Goal: Check status: Check status

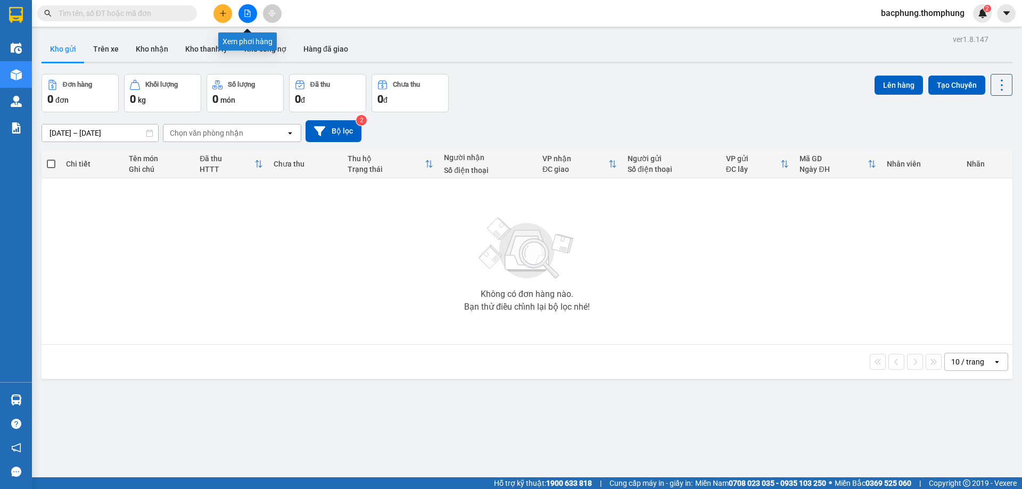
click at [245, 16] on icon "file-add" at bounding box center [247, 13] width 7 height 7
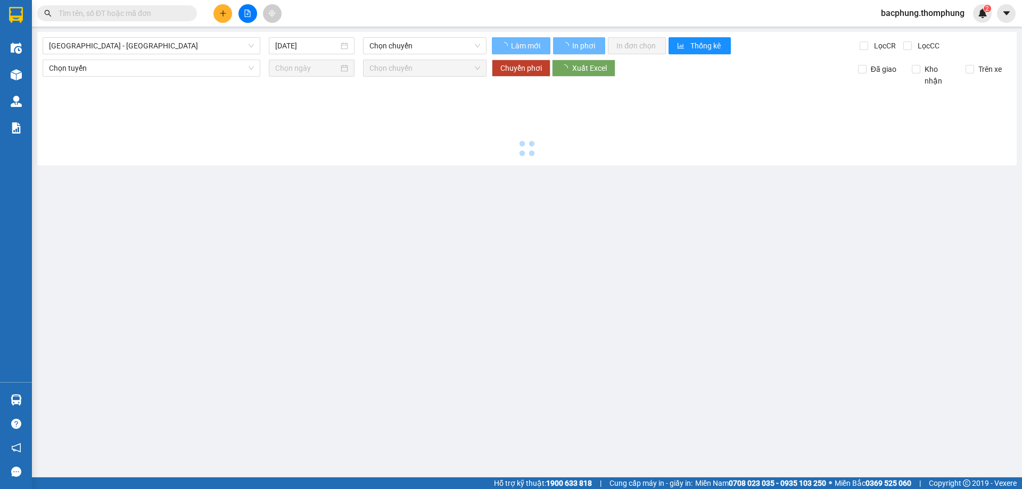
click at [245, 16] on icon "file-add" at bounding box center [247, 13] width 7 height 7
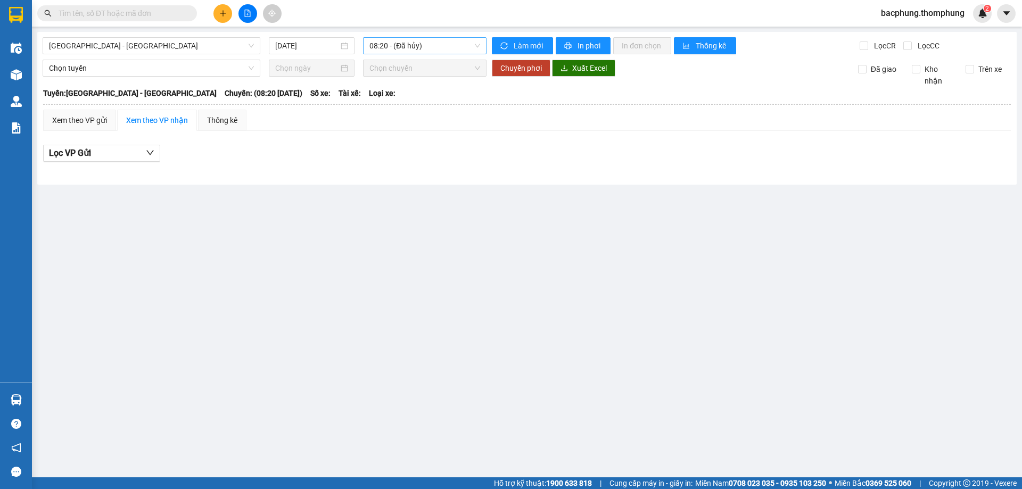
click at [396, 47] on span "08:20 - (Đã hủy)" at bounding box center [424, 46] width 111 height 16
click at [296, 47] on input "[DATE]" at bounding box center [306, 46] width 63 height 12
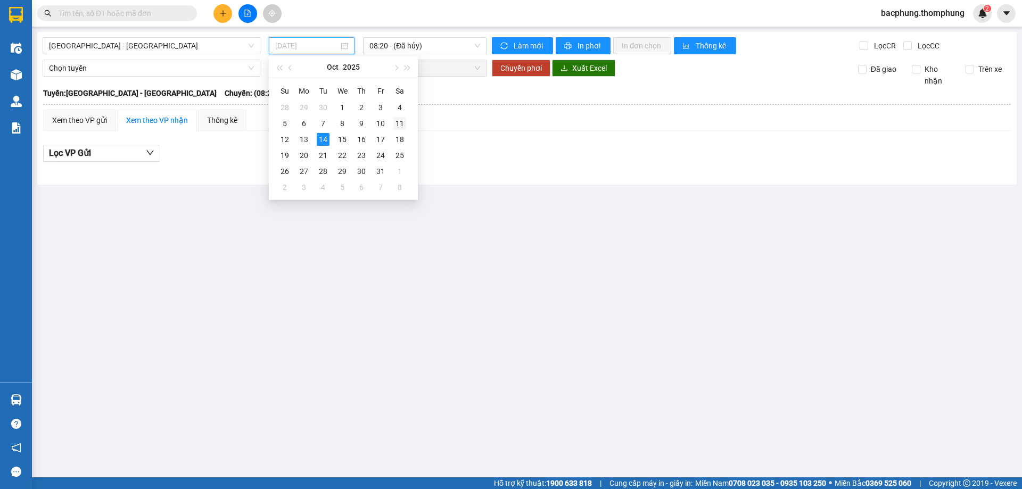
click at [399, 122] on div "11" at bounding box center [399, 123] width 13 height 13
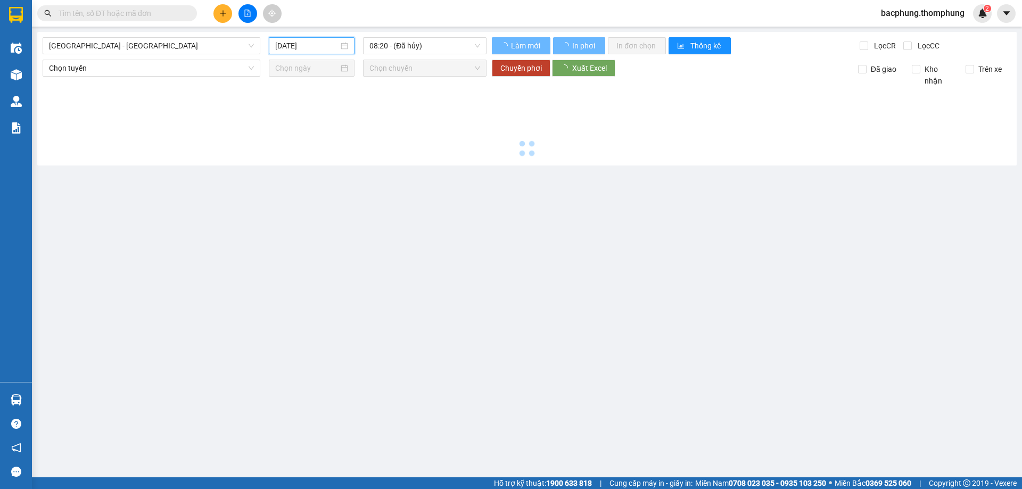
type input "[DATE]"
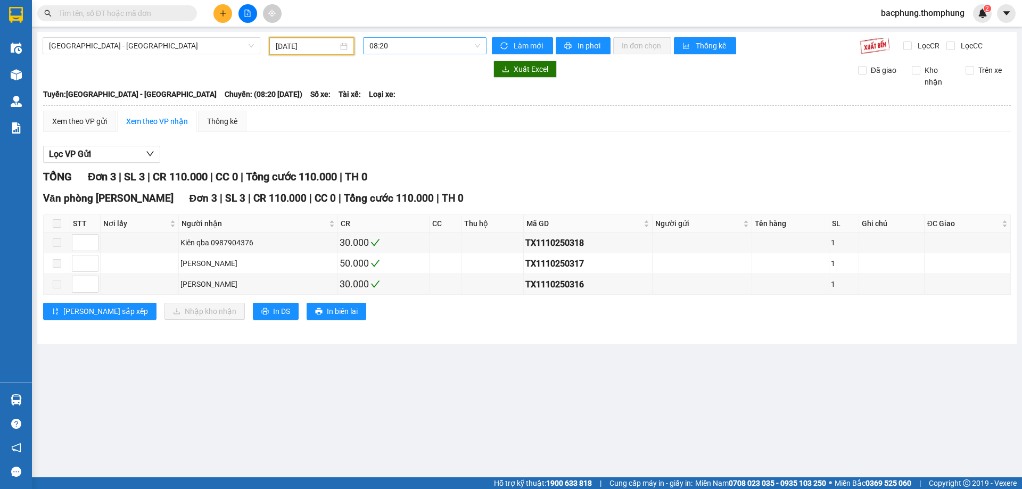
click at [421, 46] on span "08:20" at bounding box center [424, 46] width 111 height 16
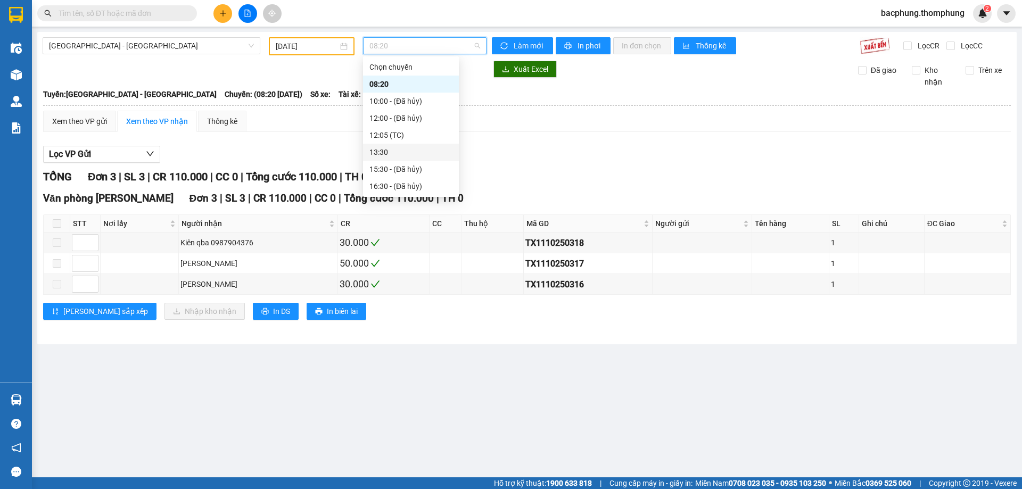
drag, startPoint x: 403, startPoint y: 152, endPoint x: 411, endPoint y: 147, distance: 9.6
click at [411, 147] on div "13:30" at bounding box center [410, 152] width 83 height 12
